Goal: Information Seeking & Learning: Learn about a topic

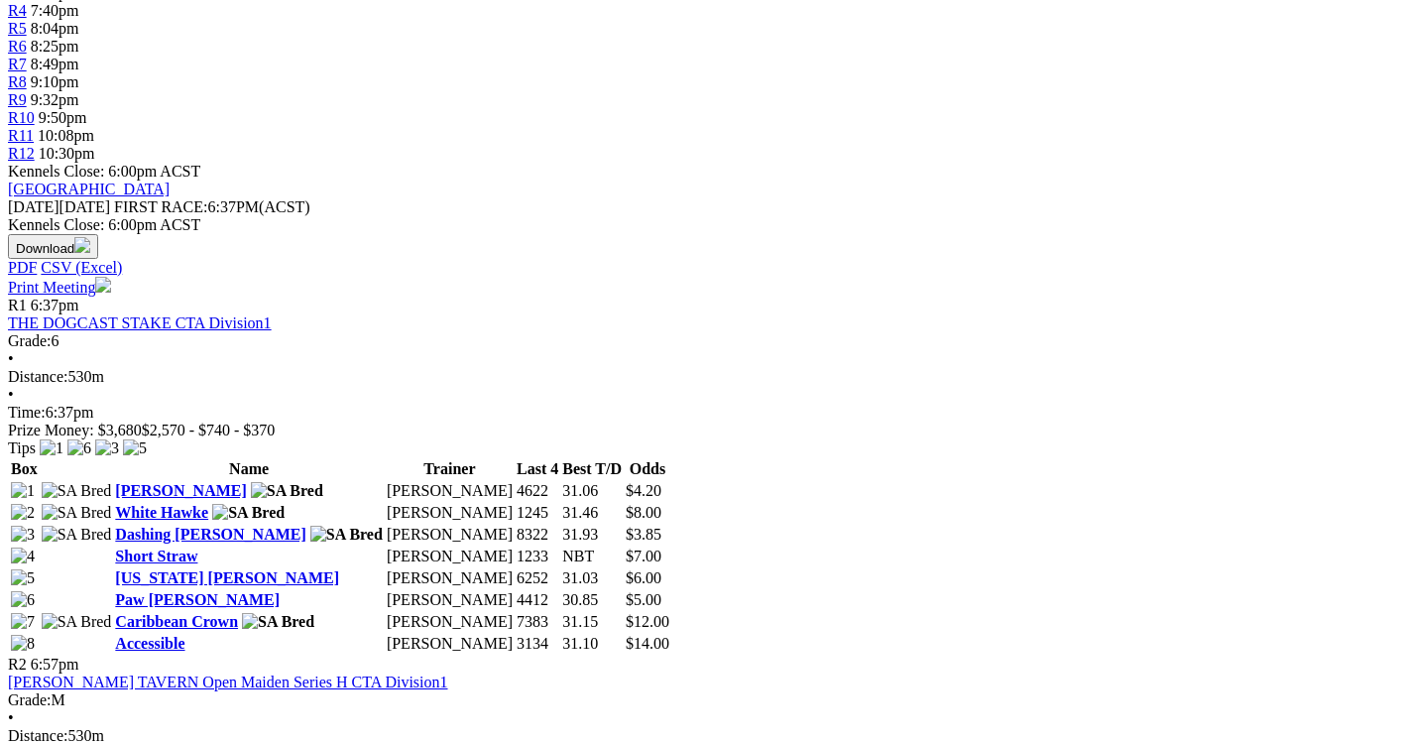
scroll to position [793, 0]
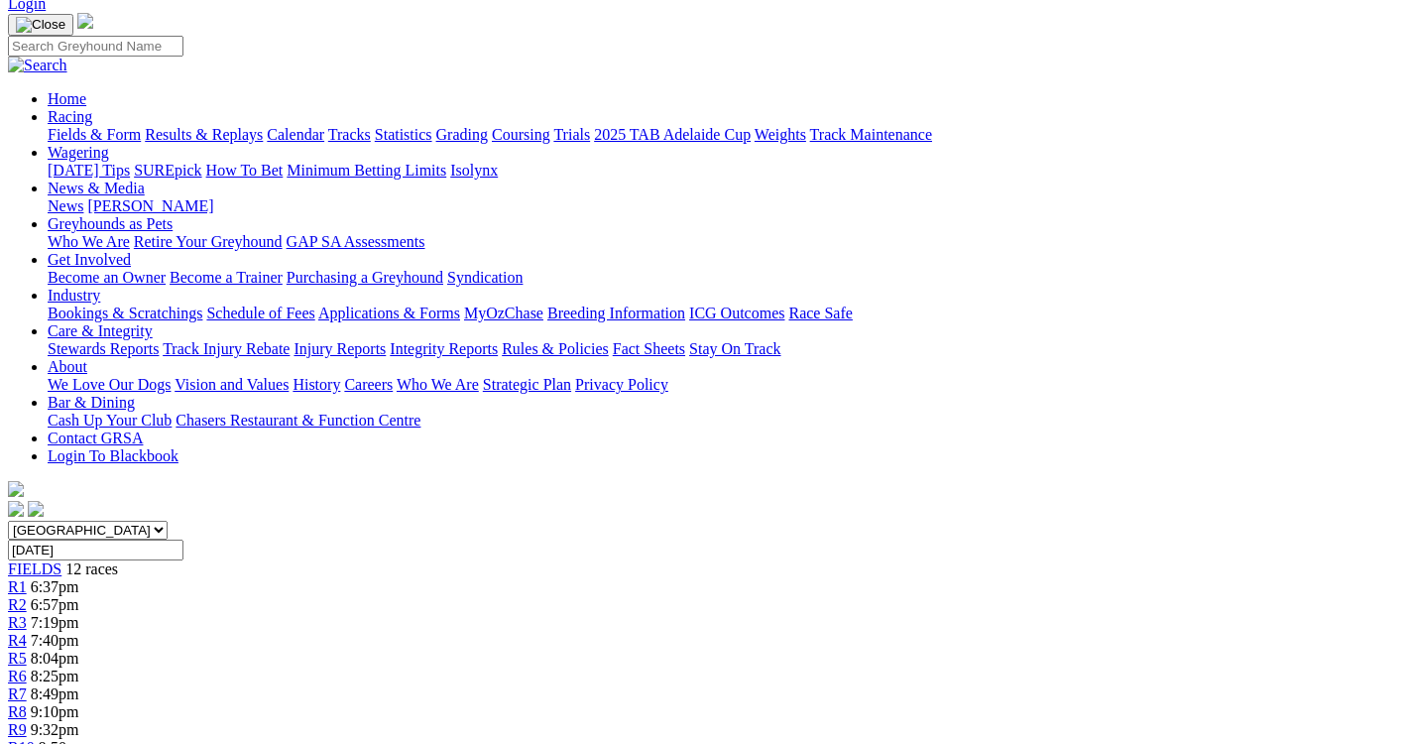
scroll to position [298, 0]
